Goal: Check status: Check status

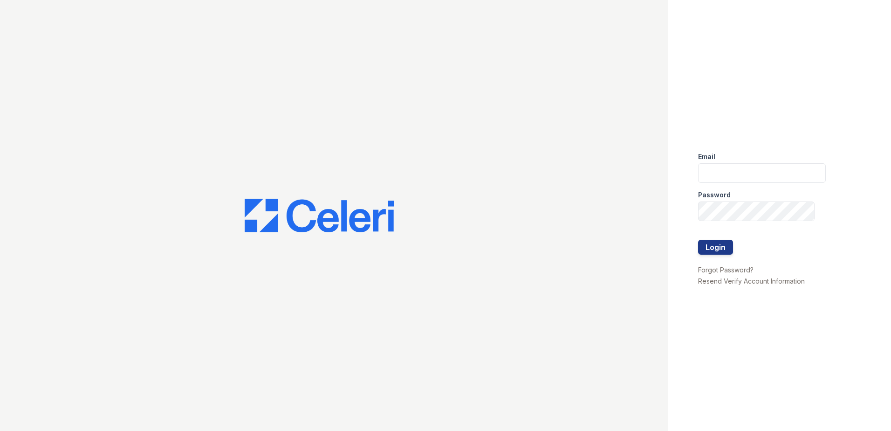
type input "tmarshall@trinity-pm.com"
click at [721, 245] on button "Login" at bounding box center [715, 247] width 35 height 15
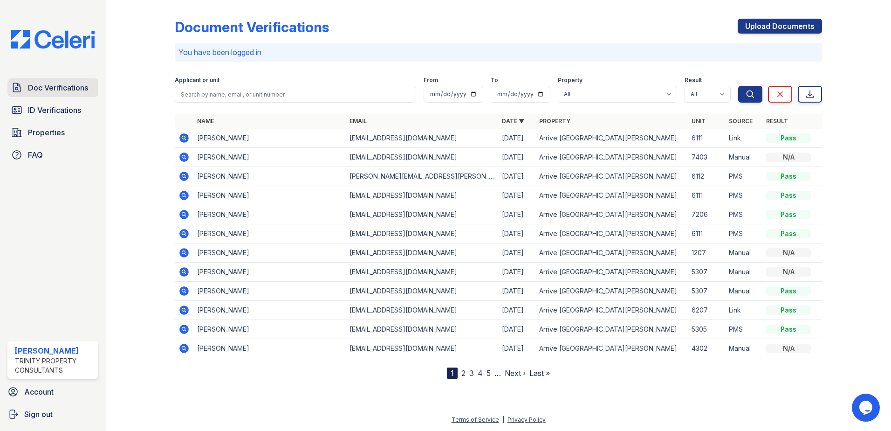
click at [47, 89] on span "Doc Verifications" at bounding box center [58, 87] width 60 height 11
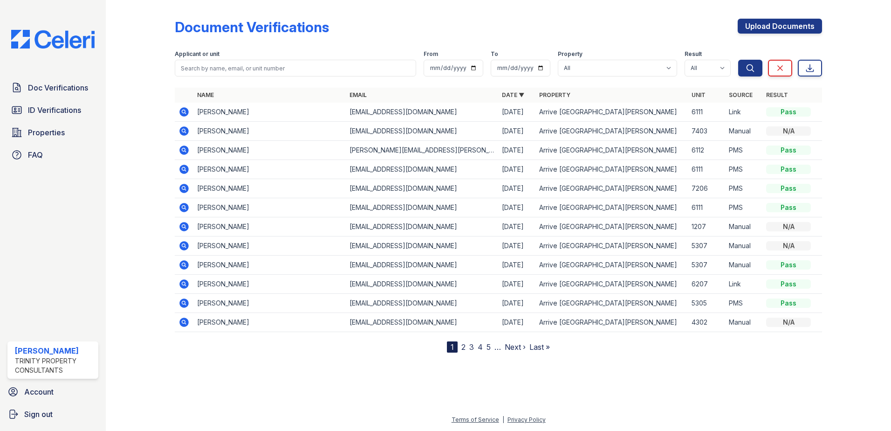
click at [181, 213] on td at bounding box center [184, 207] width 19 height 19
click at [184, 206] on icon at bounding box center [183, 207] width 2 height 2
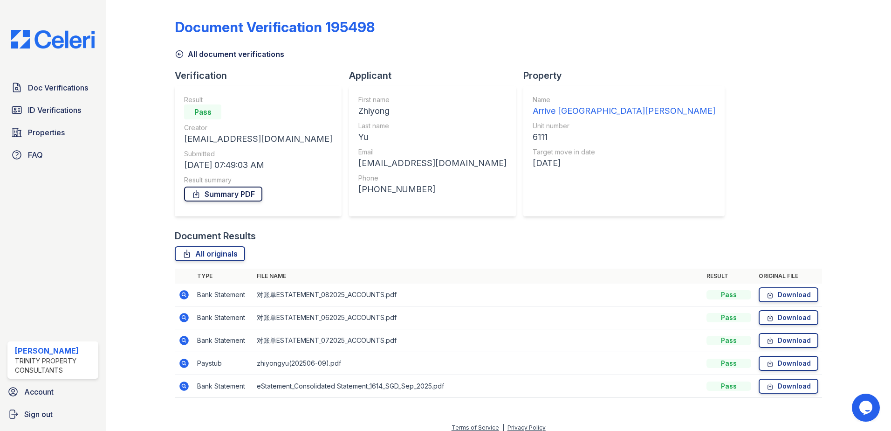
click at [235, 192] on link "Summary PDF" at bounding box center [223, 193] width 78 height 15
click at [181, 295] on icon at bounding box center [183, 294] width 9 height 9
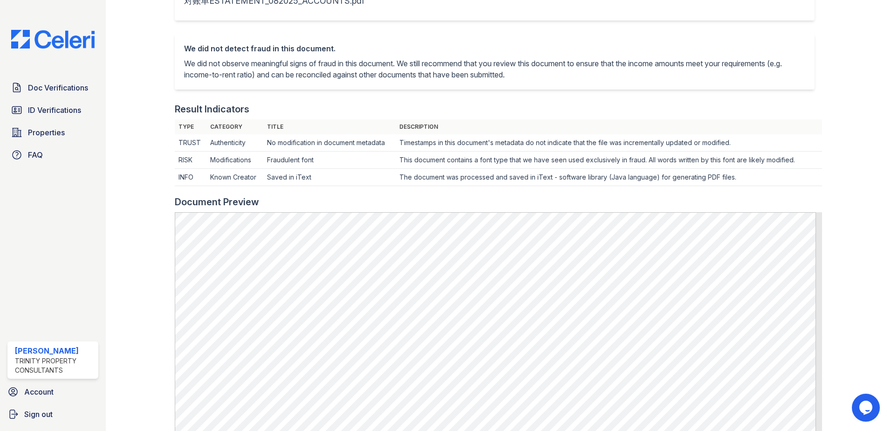
scroll to position [233, 0]
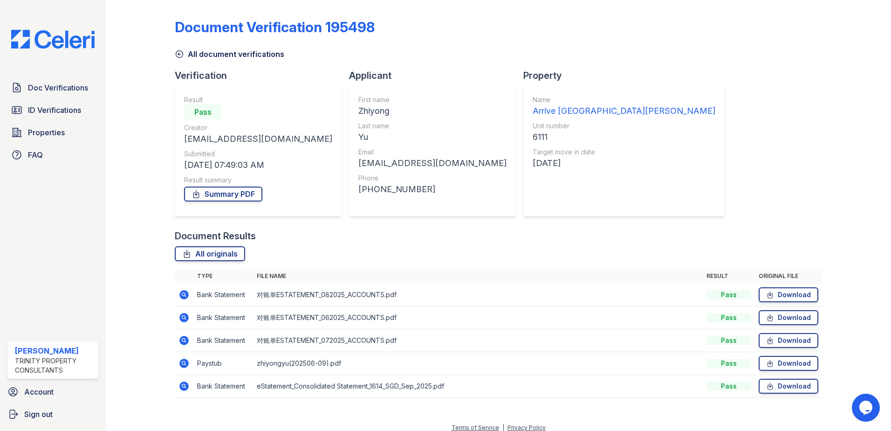
click at [183, 317] on icon at bounding box center [183, 317] width 2 height 2
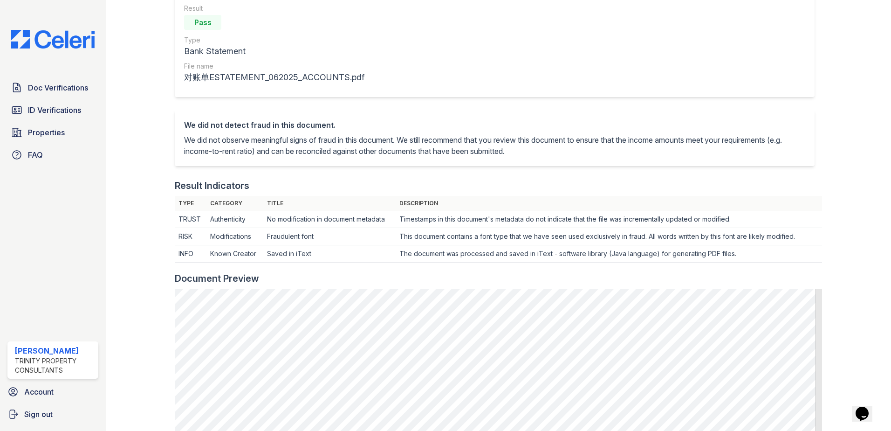
scroll to position [280, 0]
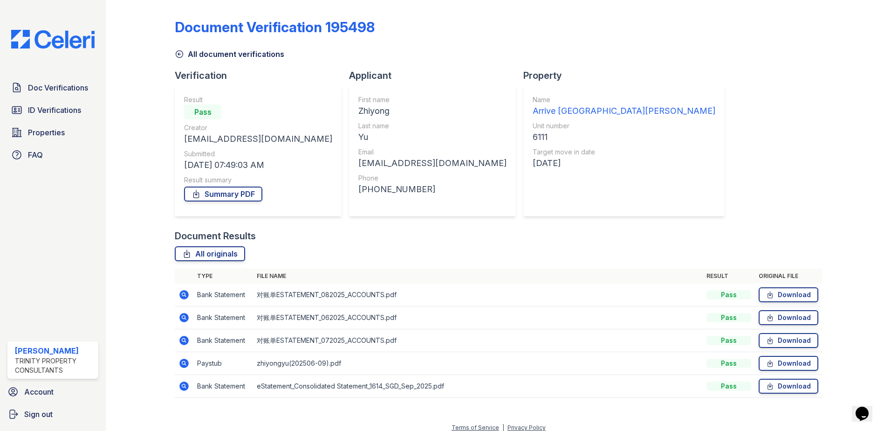
click at [187, 386] on icon at bounding box center [183, 385] width 9 height 9
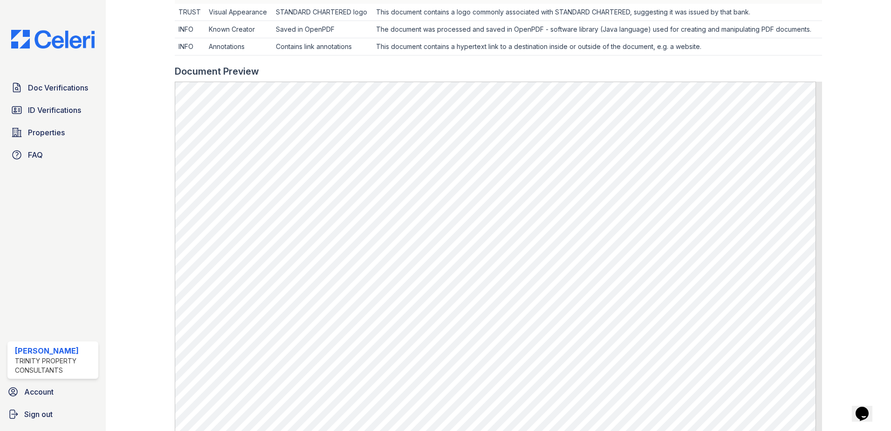
scroll to position [326, 0]
